Goal: Use online tool/utility: Utilize a website feature to perform a specific function

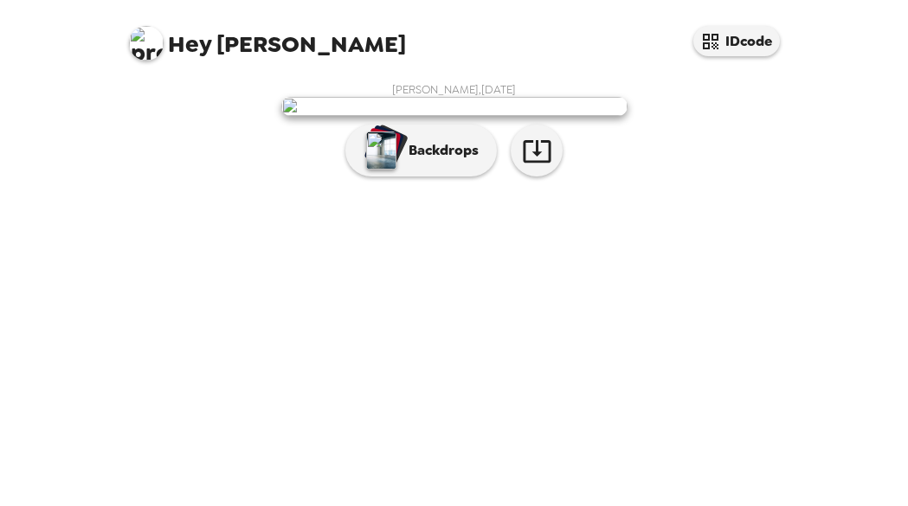
scroll to position [119, 0]
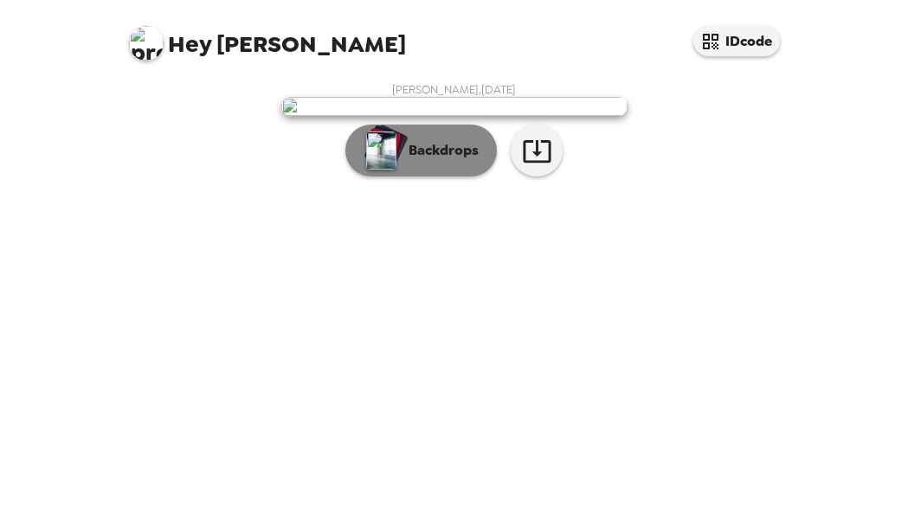
click at [463, 161] on p "Backdrops" at bounding box center [439, 150] width 79 height 21
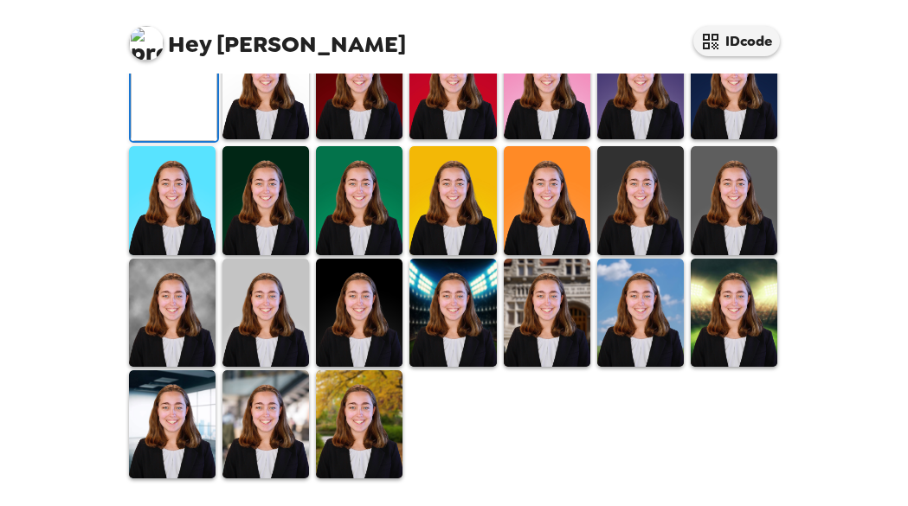
scroll to position [314, 0]
click at [276, 139] on img at bounding box center [265, 85] width 87 height 108
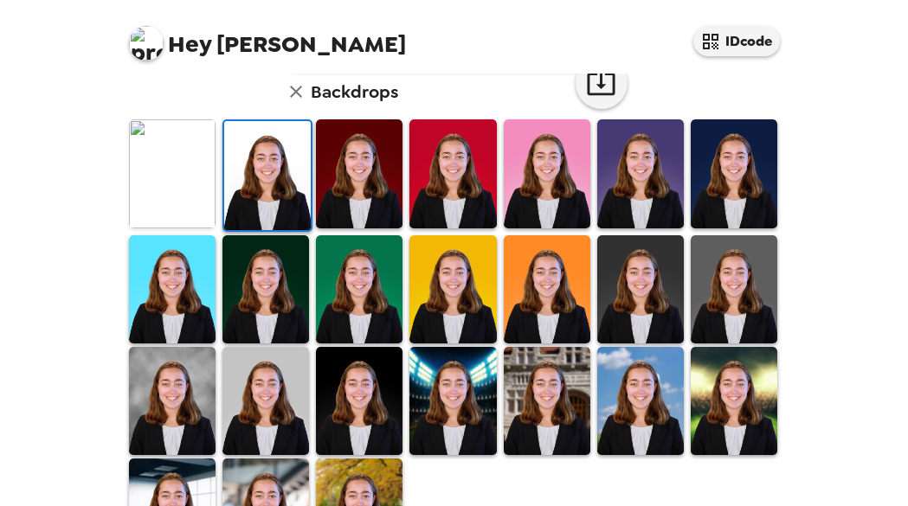
scroll to position [454, 0]
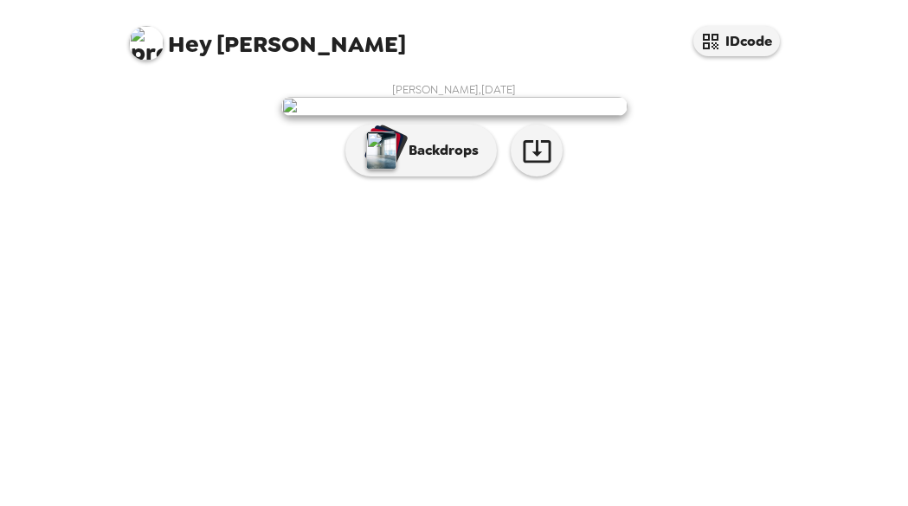
scroll to position [119, 0]
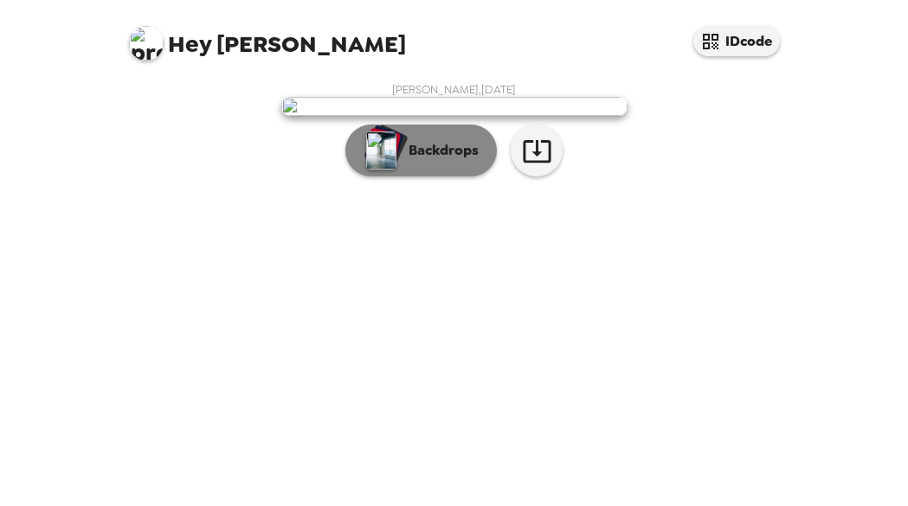
click at [422, 177] on button "Backdrops" at bounding box center [420, 151] width 151 height 52
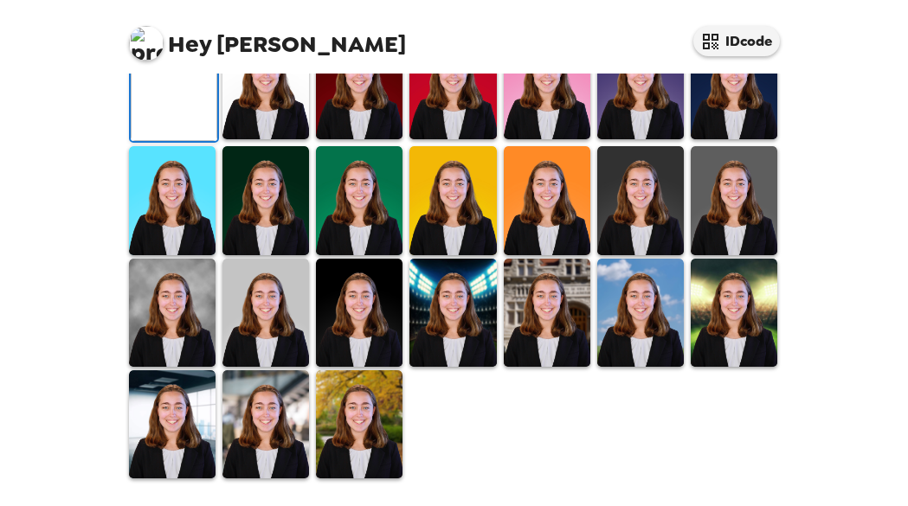
scroll to position [530, 0]
click at [267, 337] on img at bounding box center [265, 313] width 87 height 108
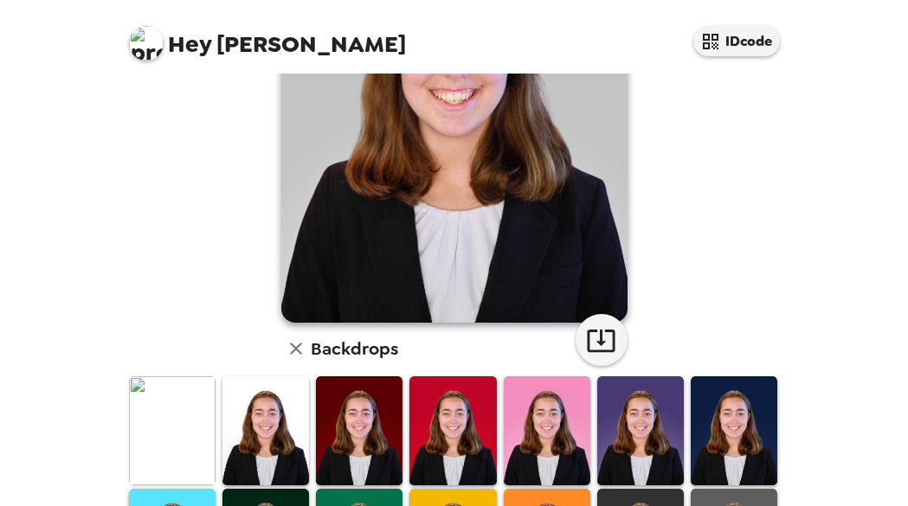
scroll to position [245, 0]
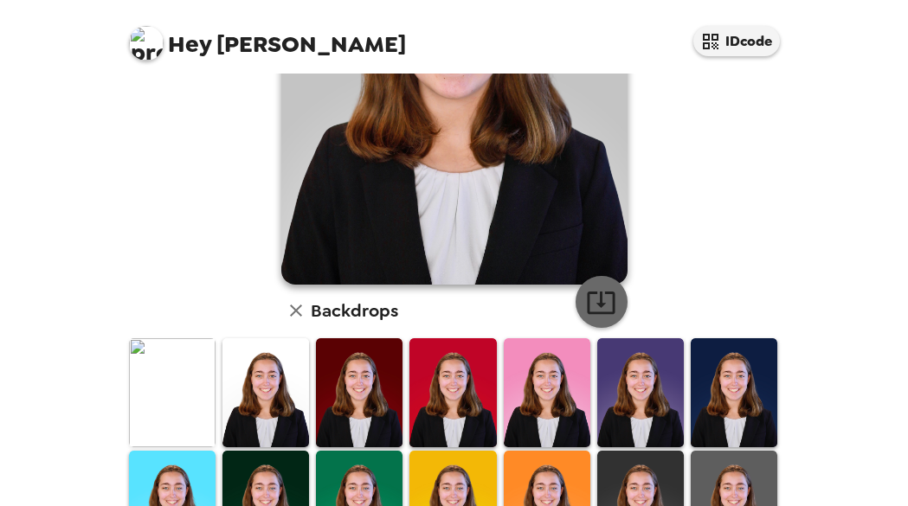
click at [607, 293] on icon "button" at bounding box center [601, 303] width 28 height 22
click at [683, 196] on div "Kate Manning , 08-29-2025 Backdrops" at bounding box center [454, 312] width 658 height 951
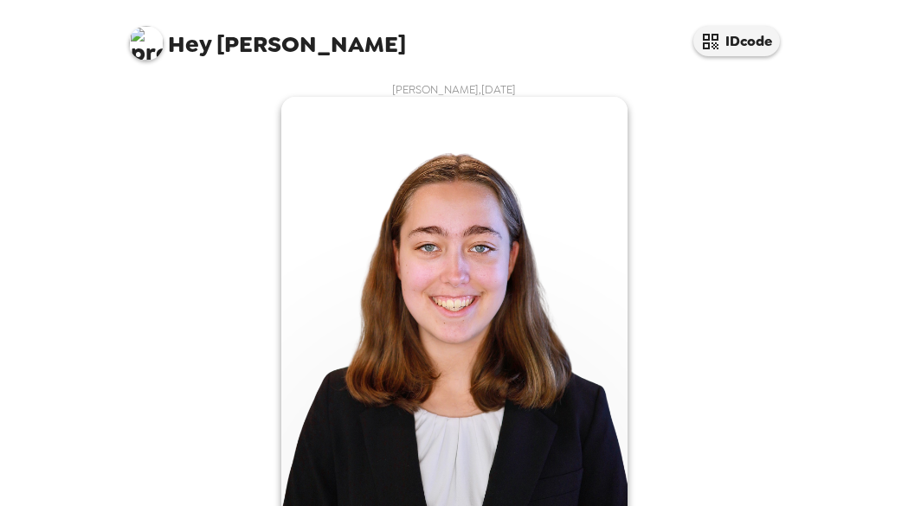
scroll to position [454, 0]
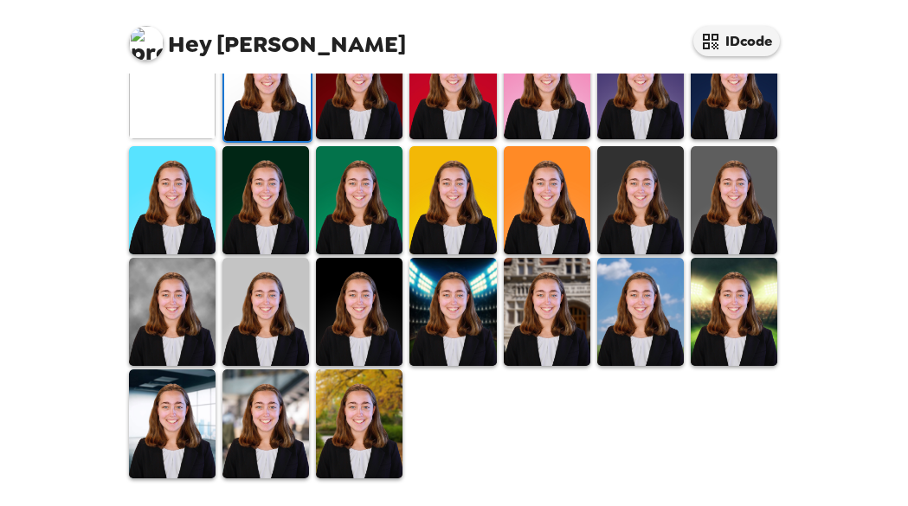
click at [578, 314] on img at bounding box center [547, 312] width 87 height 108
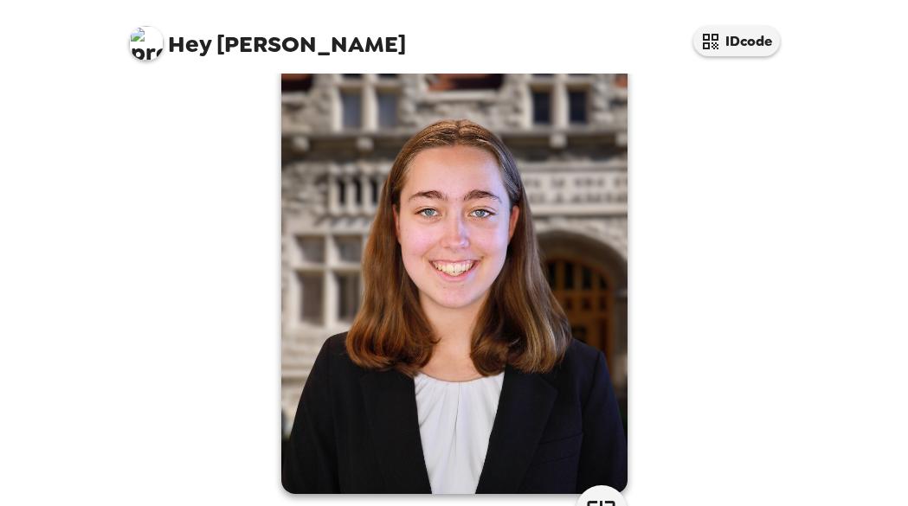
scroll to position [0, 0]
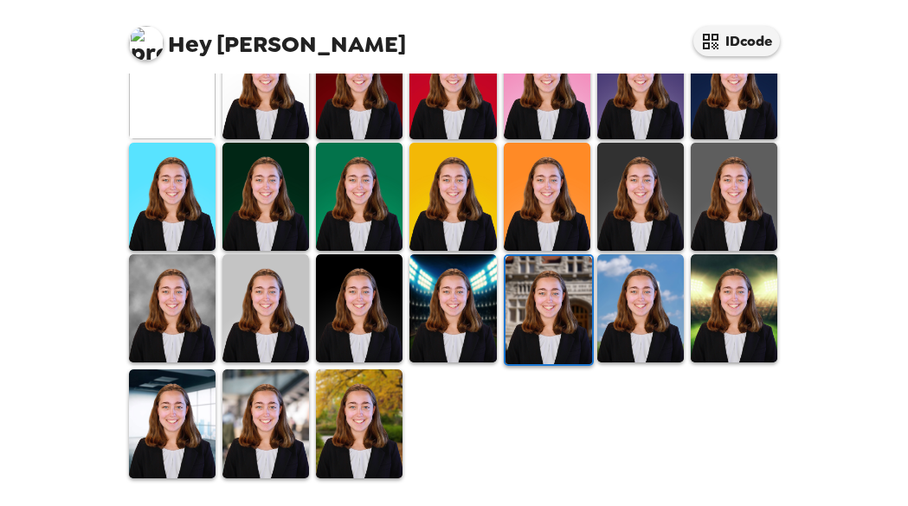
click at [623, 327] on img at bounding box center [640, 308] width 87 height 108
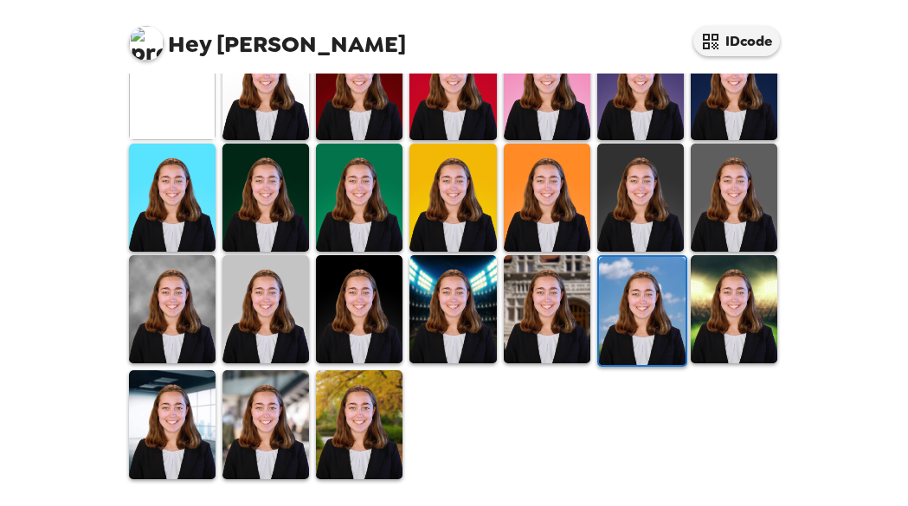
scroll to position [553, 0]
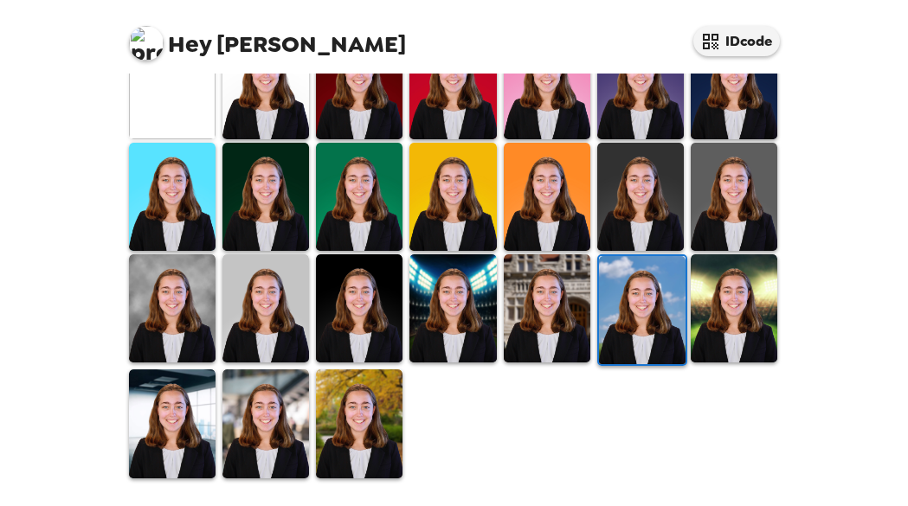
click at [760, 331] on img at bounding box center [734, 308] width 87 height 108
